Goal: Information Seeking & Learning: Learn about a topic

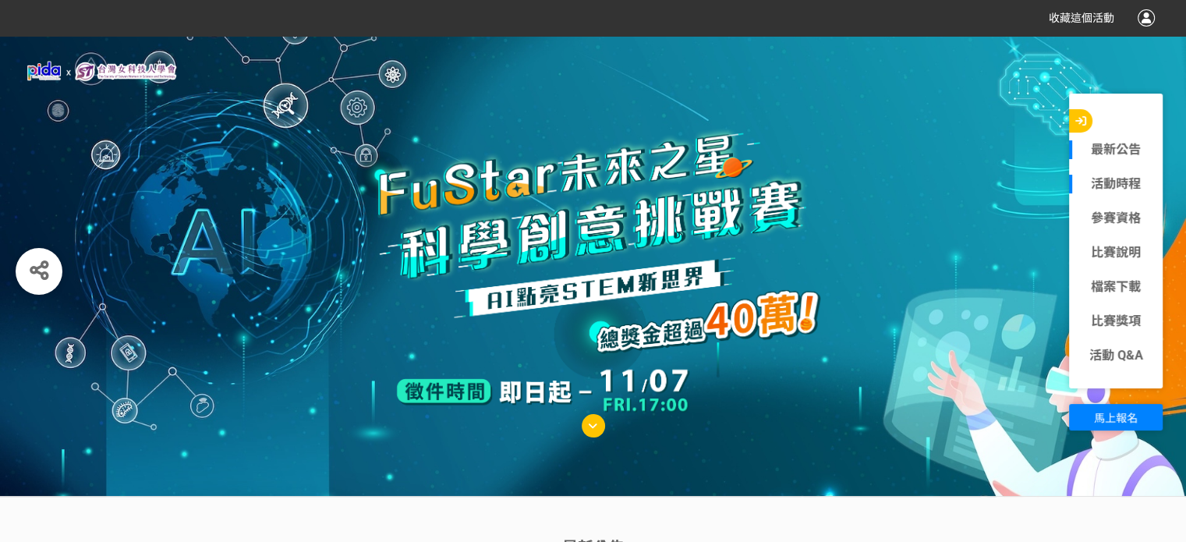
click at [1130, 186] on link "活動時程" at bounding box center [1116, 184] width 94 height 19
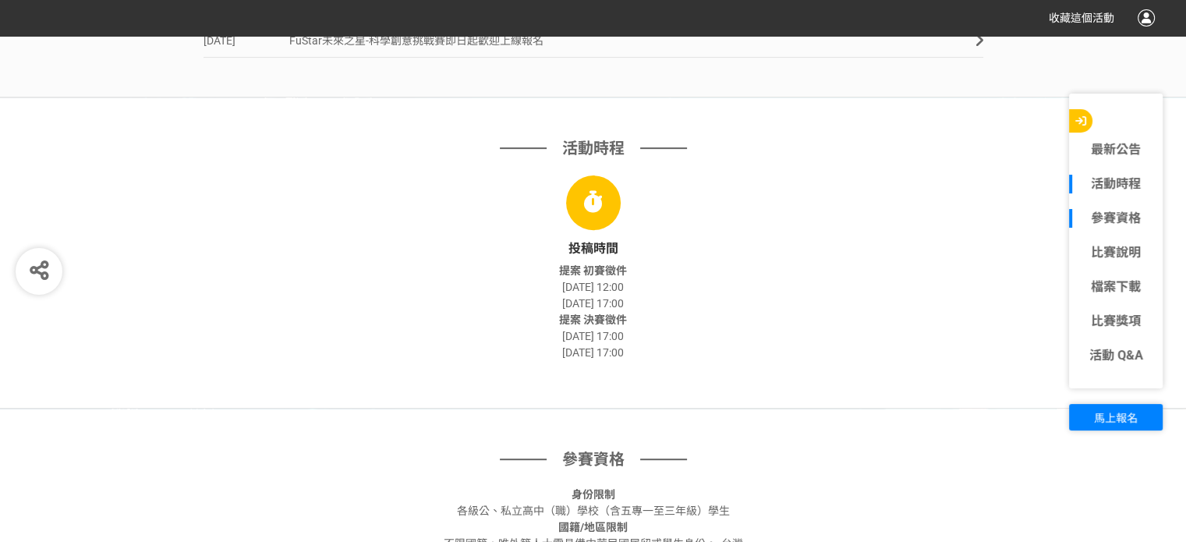
scroll to position [574, 0]
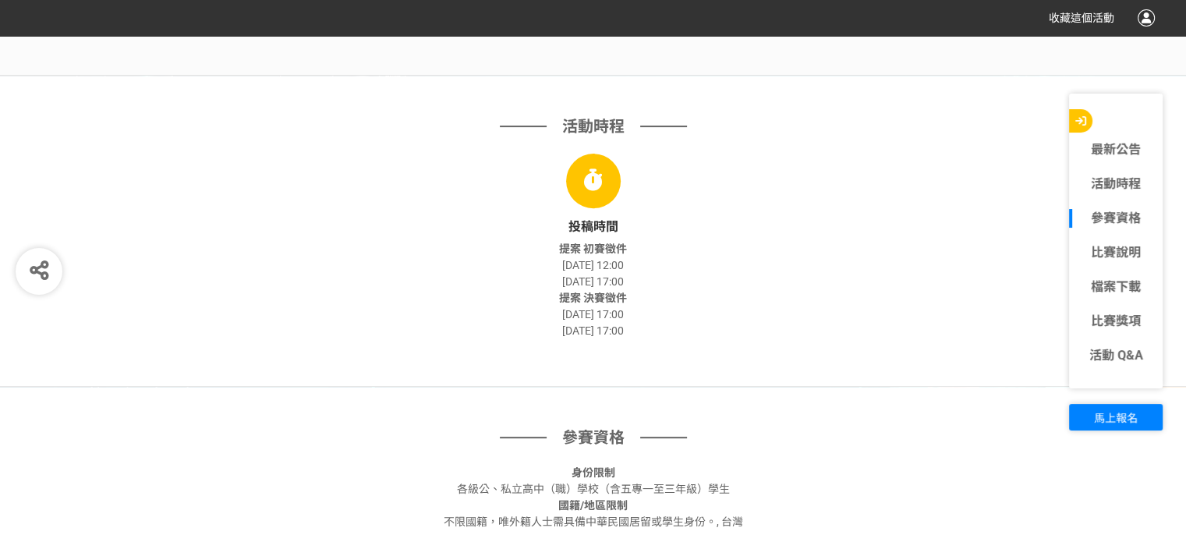
drag, startPoint x: 543, startPoint y: 333, endPoint x: 692, endPoint y: 330, distance: 148.9
click at [692, 330] on div "提案 決賽徵件 [DATE] 17:00 [DATE] 17:00" at bounding box center [593, 314] width 780 height 49
click at [824, 271] on div "提案 初賽徵件 [DATE] 12:00 [DATE] 17:00" at bounding box center [593, 265] width 780 height 49
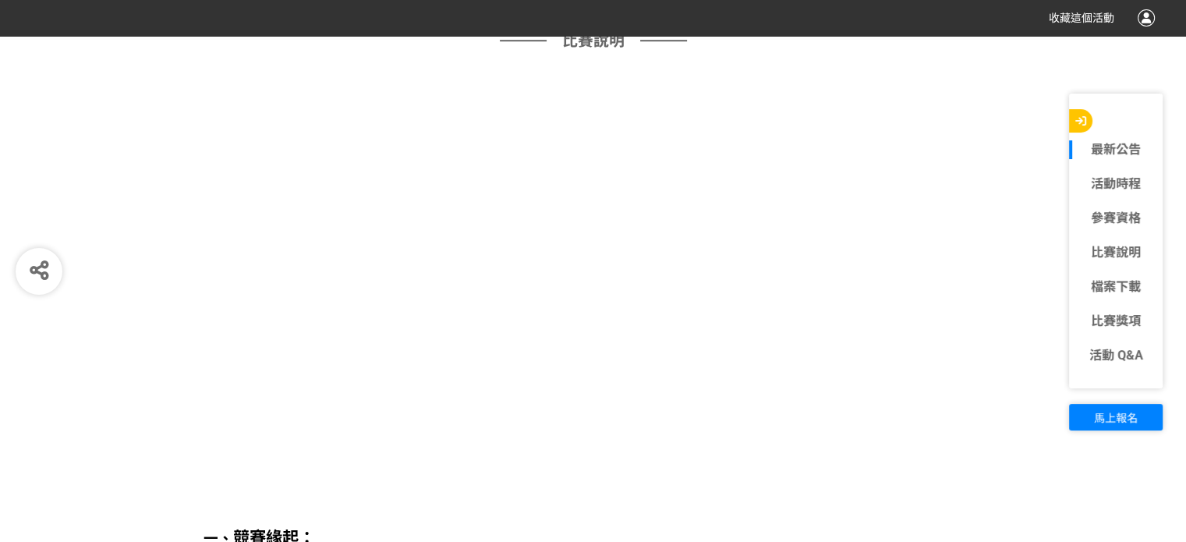
scroll to position [1509, 0]
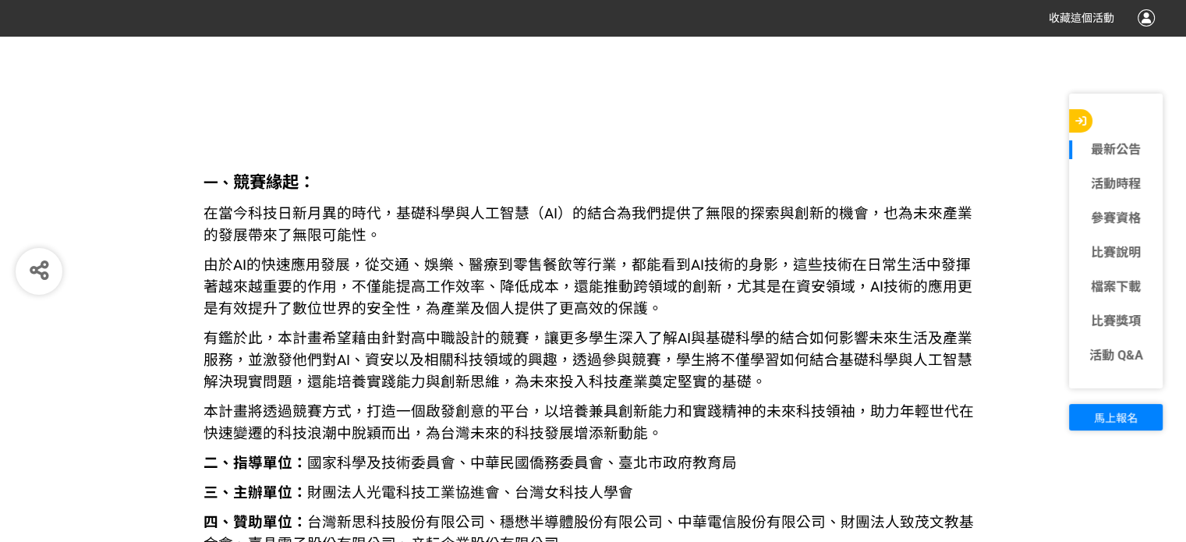
click at [953, 267] on span "由於AI的快速應用發展，從交通、娛樂、醫療到零售餐飲等行業，都能看到AI技術的身影，這些技術在日常生活中發揮著越來越重要的作用，不僅能提高工作效率、降低成本，…" at bounding box center [587, 287] width 769 height 61
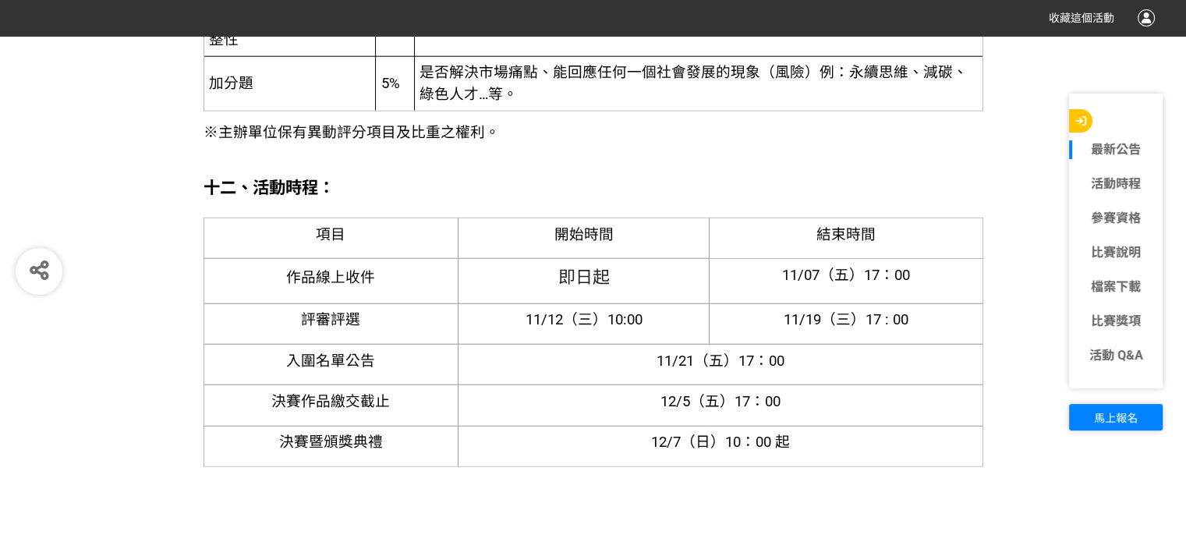
scroll to position [4004, 0]
drag, startPoint x: 737, startPoint y: 264, endPoint x: 911, endPoint y: 262, distance: 174.6
click at [911, 265] on p "11/07（五）17：00" at bounding box center [846, 276] width 262 height 22
click at [833, 324] on span "11/19（三）17 : 00" at bounding box center [846, 320] width 125 height 17
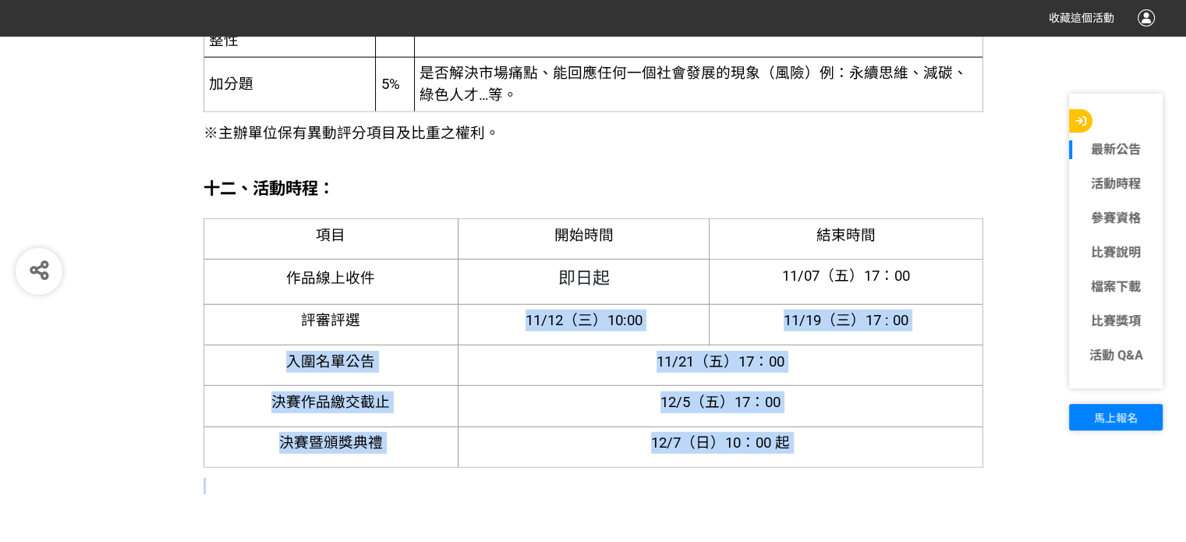
drag, startPoint x: 514, startPoint y: 310, endPoint x: 994, endPoint y: 317, distance: 480.3
click at [994, 317] on div "比賽說明 一、 競賽緣起： 在當今科技日新月異的時代，基礎科學與人工智慧（AI）的結合為我們提供了無限的探索與創新的機會，也為未來產業的發展帶來了無限可能性。…" at bounding box center [593, 33] width 1186 height 5786
click at [932, 325] on p "11/19（三）17 : 00" at bounding box center [846, 321] width 262 height 22
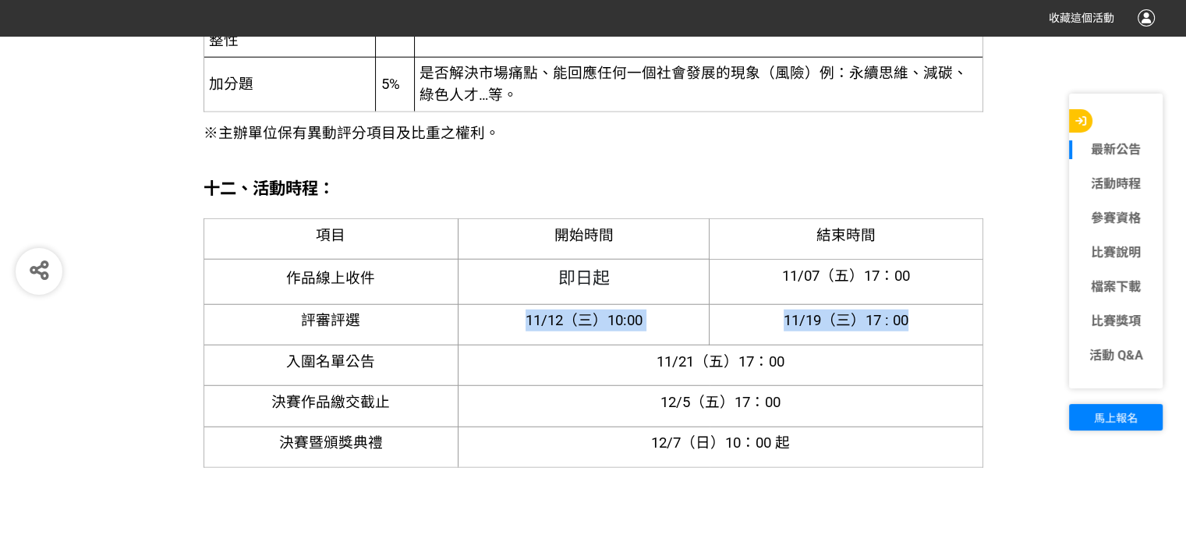
drag, startPoint x: 938, startPoint y: 314, endPoint x: 448, endPoint y: 335, distance: 490.8
click at [448, 335] on tr "評審評選 11/12（三）10:00 [DATE]（三）17 : 00" at bounding box center [592, 324] width 779 height 41
click at [668, 211] on p at bounding box center [593, 351] width 780 height 285
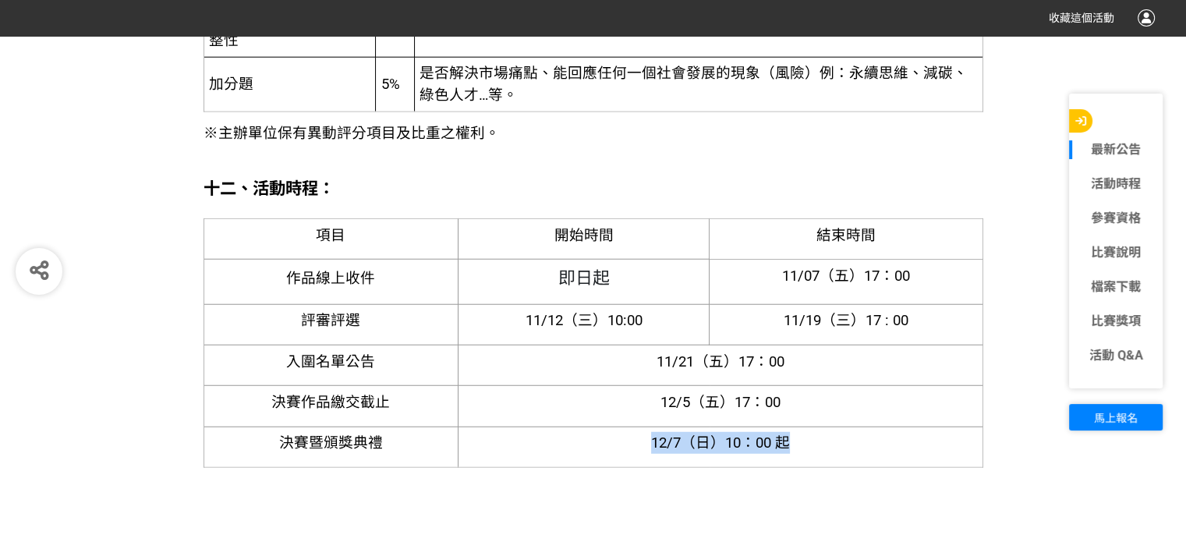
drag, startPoint x: 738, startPoint y: 445, endPoint x: 808, endPoint y: 444, distance: 69.4
click at [808, 444] on p "12/7（日）10：00 起" at bounding box center [720, 443] width 513 height 22
click at [876, 426] on td "12/7（日）10：00 起" at bounding box center [720, 446] width 525 height 41
